Goal: Information Seeking & Learning: Find specific fact

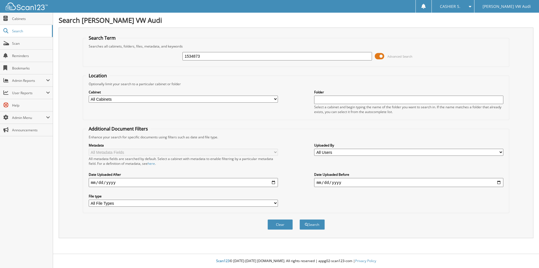
type input "1534873"
click at [300, 219] on button "Search" at bounding box center [312, 224] width 25 height 10
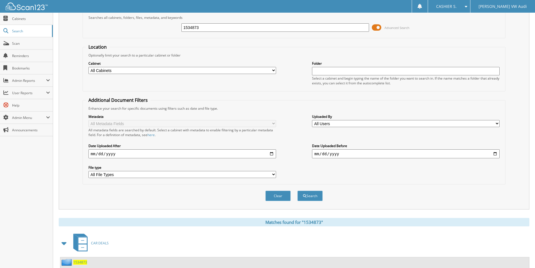
scroll to position [77, 0]
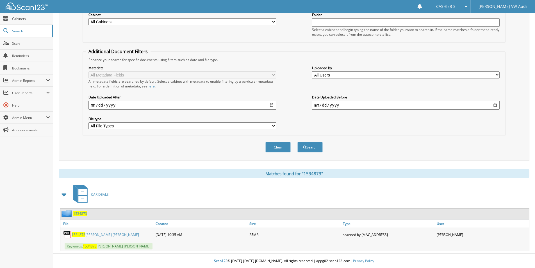
click at [77, 233] on span "1534873" at bounding box center [79, 234] width 14 height 5
click at [79, 235] on span "1534873" at bounding box center [79, 234] width 14 height 5
